Goal: Check status: Check status

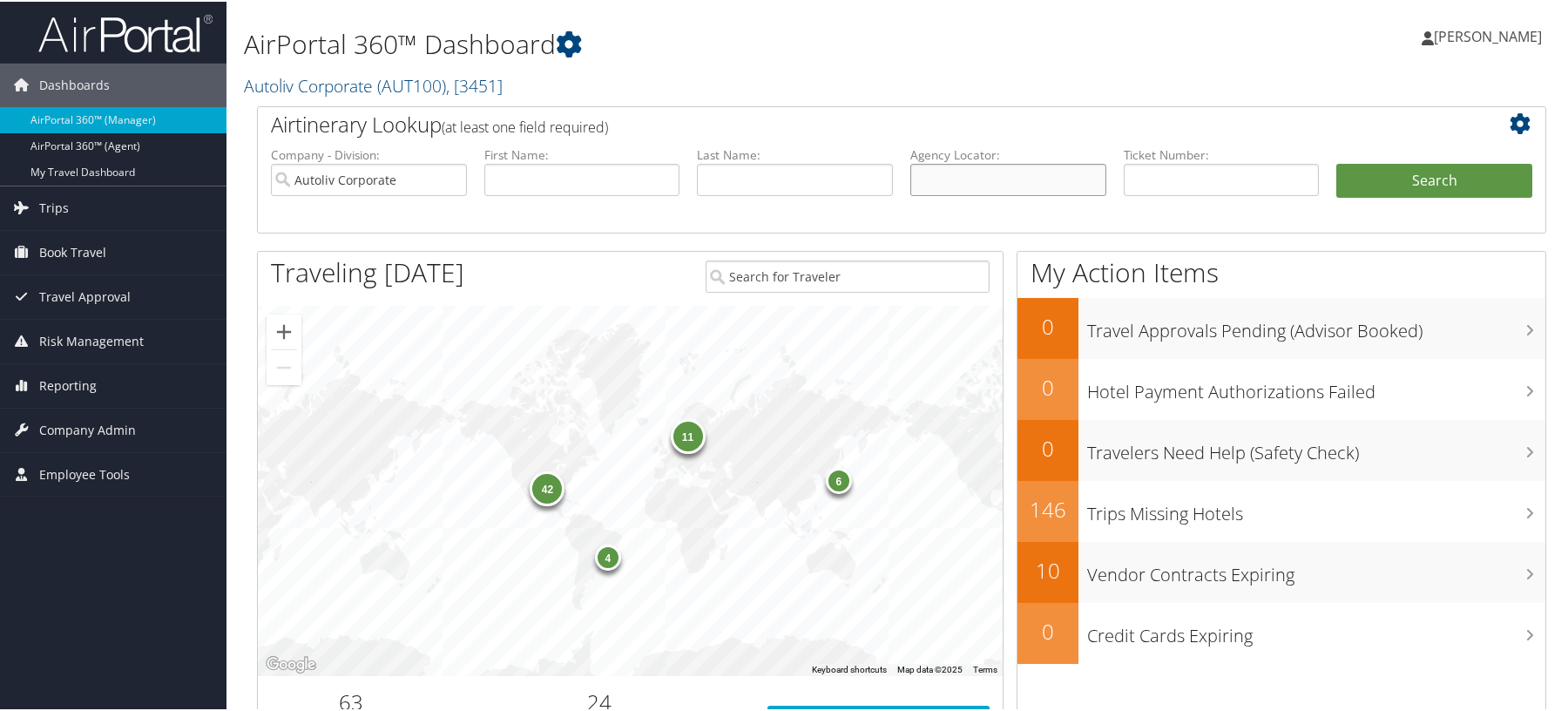
click at [970, 194] on input "text" at bounding box center [1008, 178] width 196 height 33
paste input "D3TT6H"
type input "D3TT6H"
click at [1397, 197] on button "Search" at bounding box center [1434, 180] width 196 height 35
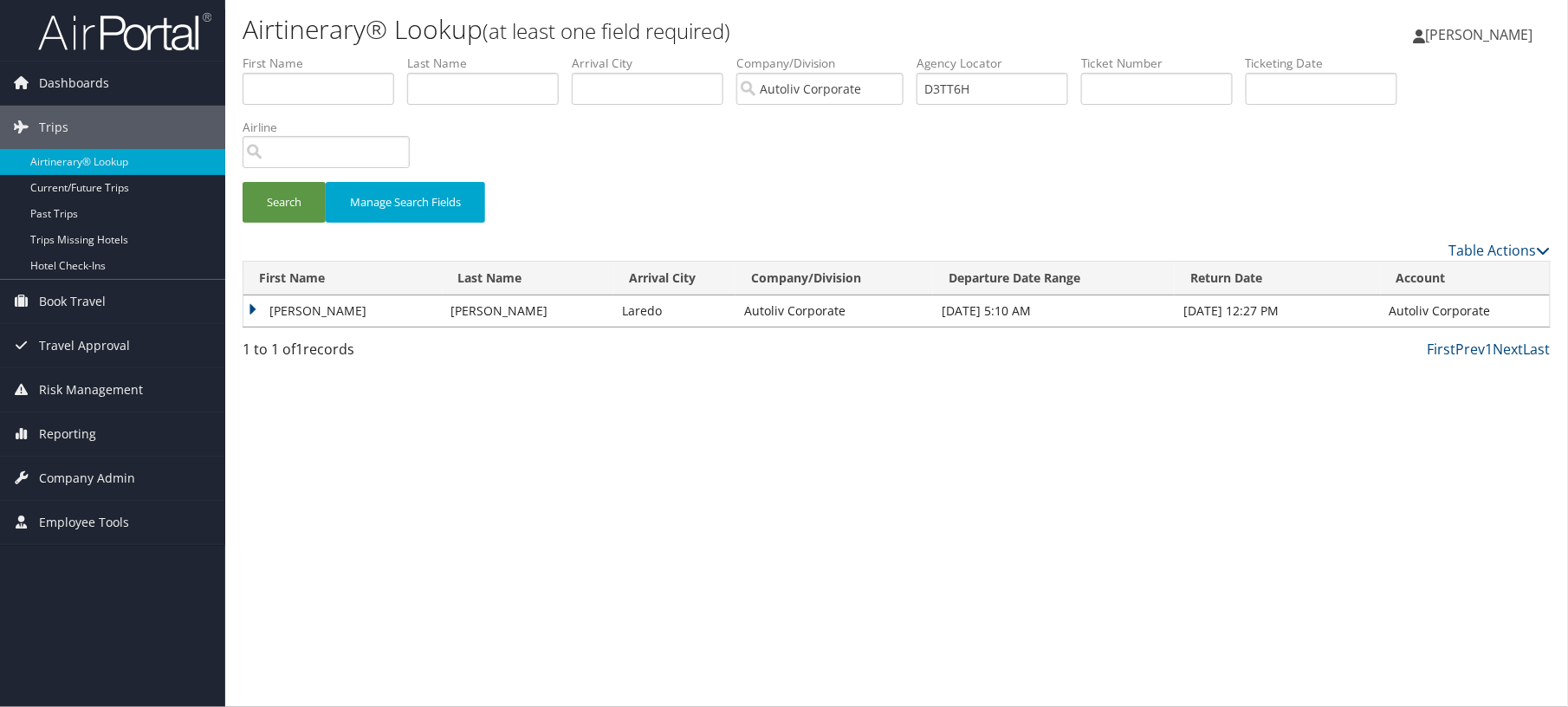
click at [344, 326] on td "CARLOS GUILLERMO" at bounding box center [343, 312] width 199 height 32
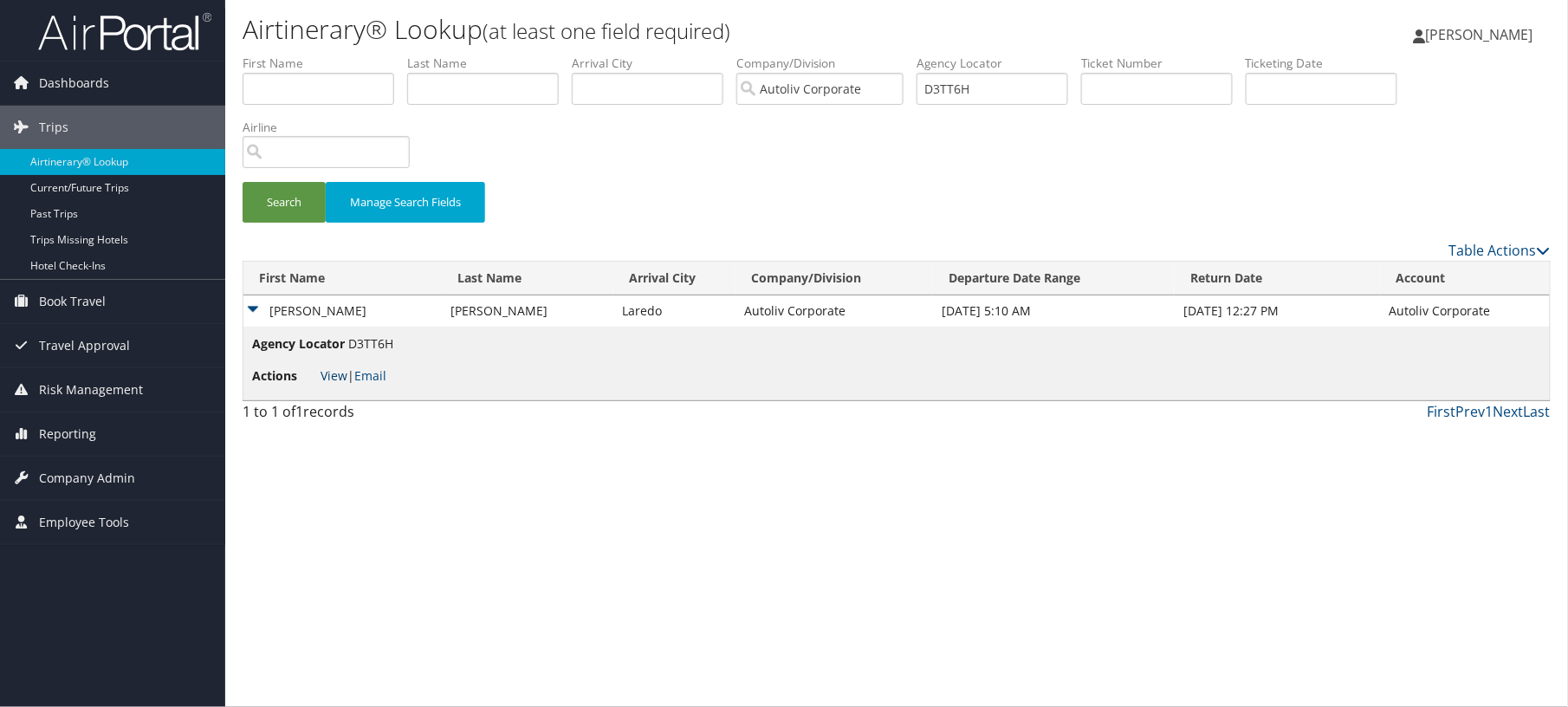
click at [339, 384] on link "View" at bounding box center [334, 375] width 27 height 17
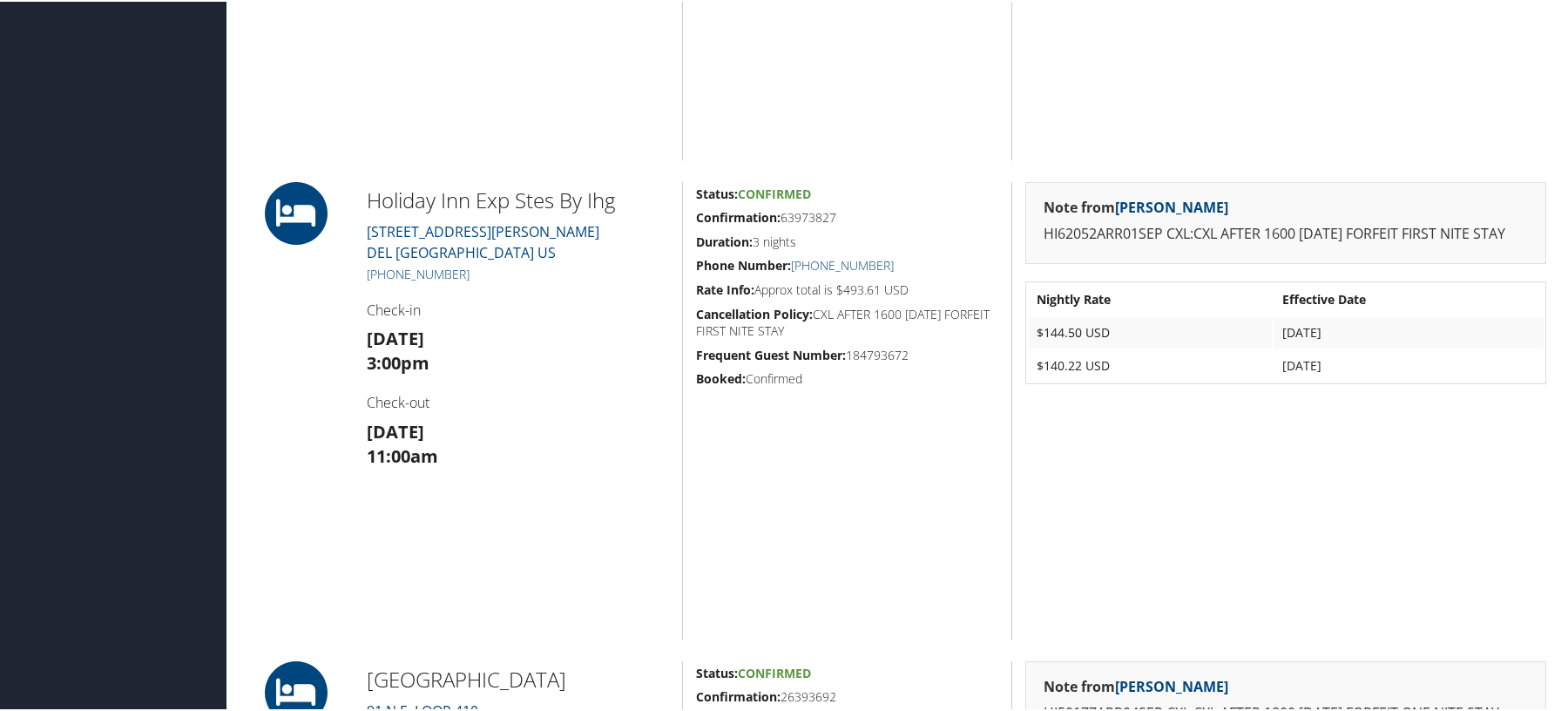
scroll to position [2441, 0]
